Goal: Task Accomplishment & Management: Manage account settings

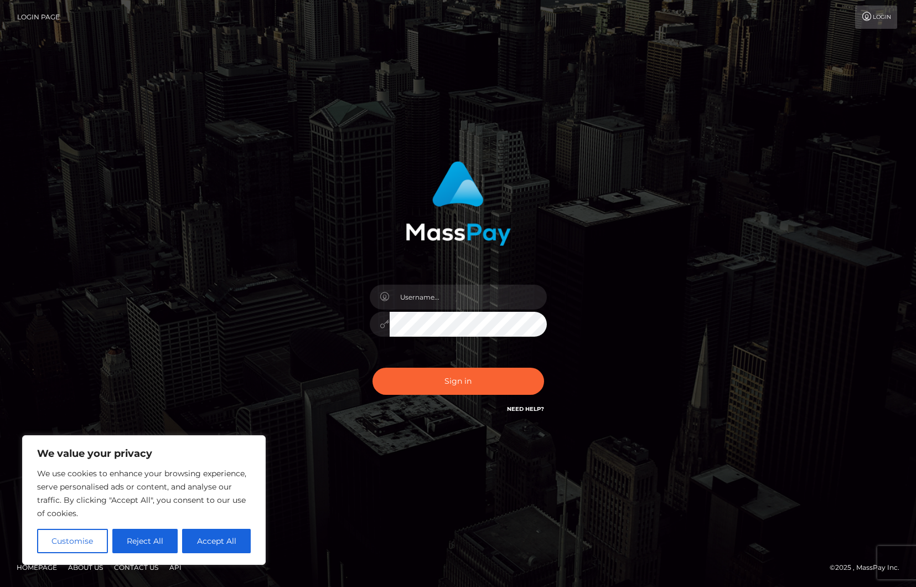
type input "ollieAN.fanvue"
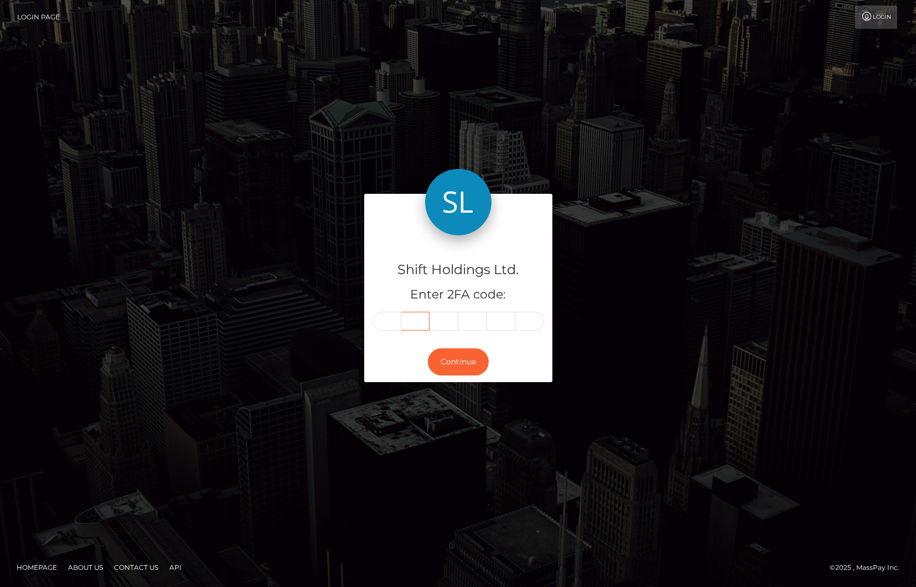
type input "8"
type input "5"
type input "9"
type input "3"
type input "2"
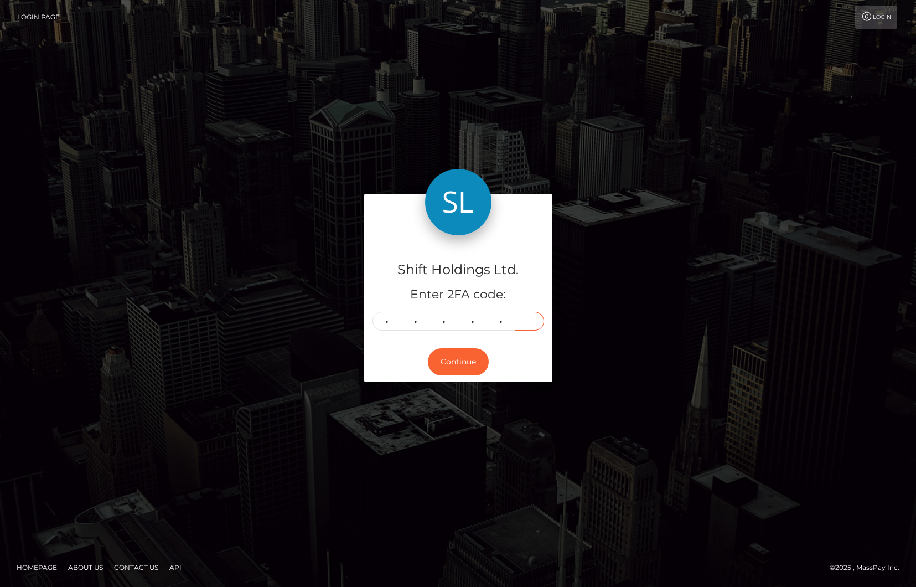
type input "0"
click at [466, 362] on button "Continue" at bounding box center [458, 361] width 61 height 27
